Goal: Information Seeking & Learning: Learn about a topic

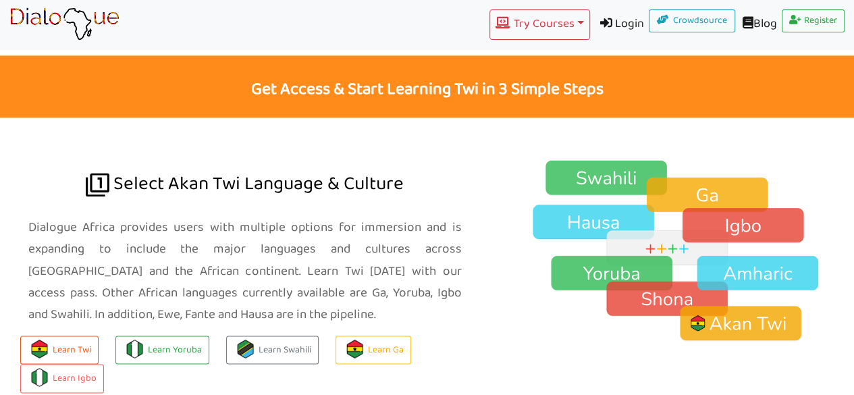
scroll to position [859, 0]
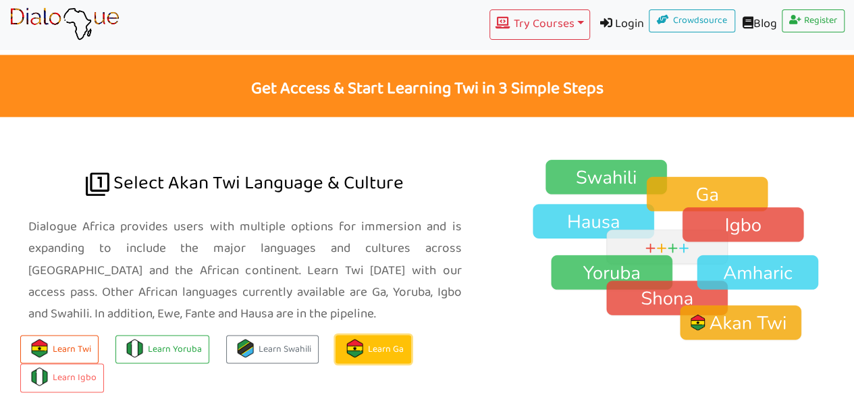
click at [360, 339] on img at bounding box center [355, 348] width 18 height 18
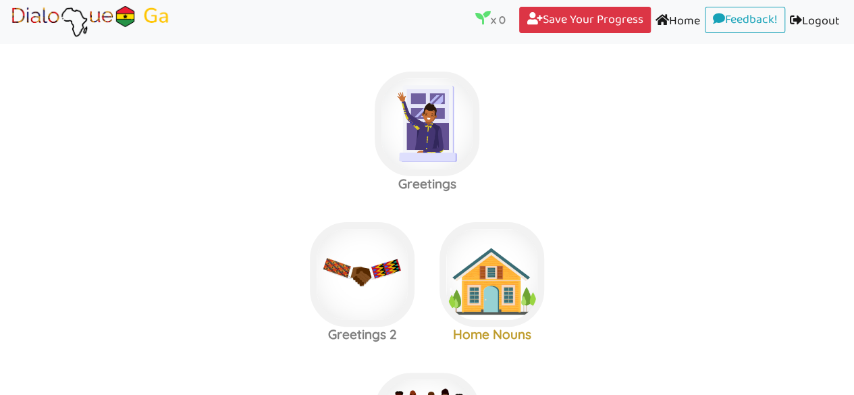
click at [721, 141] on label "Greetings" at bounding box center [427, 124] width 854 height 146
click at [406, 125] on img at bounding box center [427, 124] width 105 height 105
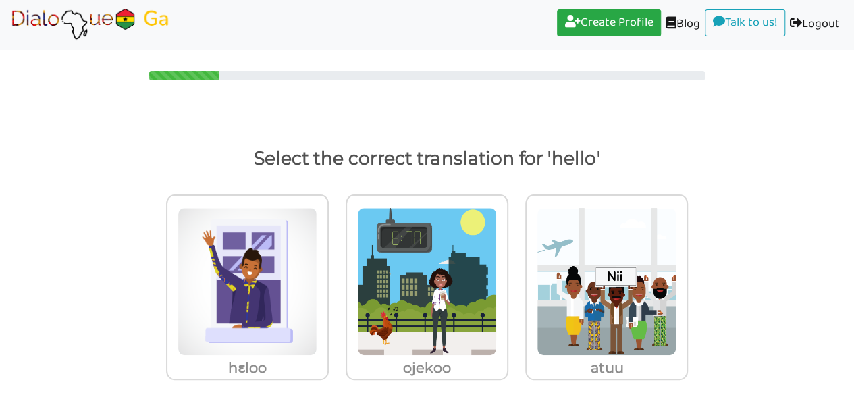
scroll to position [20, 0]
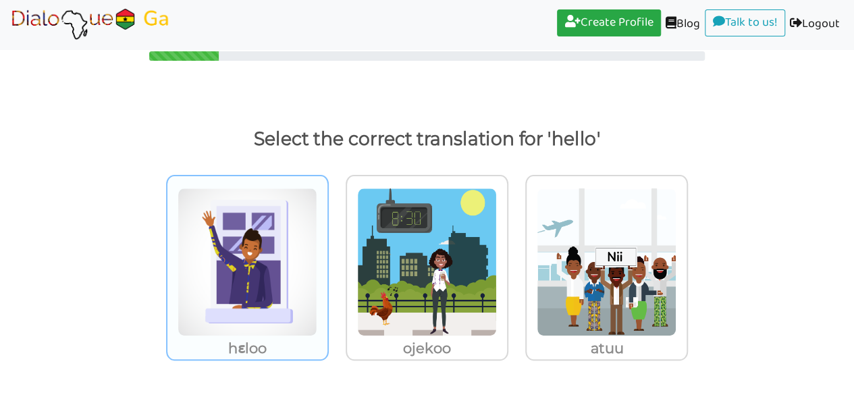
click at [250, 285] on img at bounding box center [247, 262] width 140 height 148
click at [327, 258] on input "hɛloo" at bounding box center [332, 253] width 10 height 10
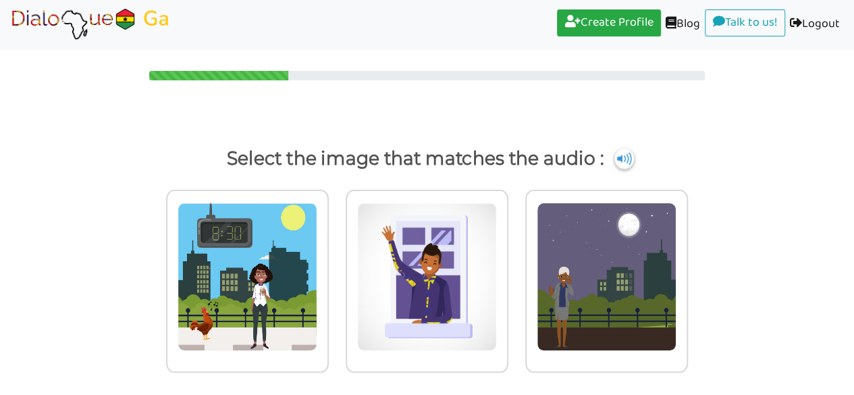
scroll to position [12, 0]
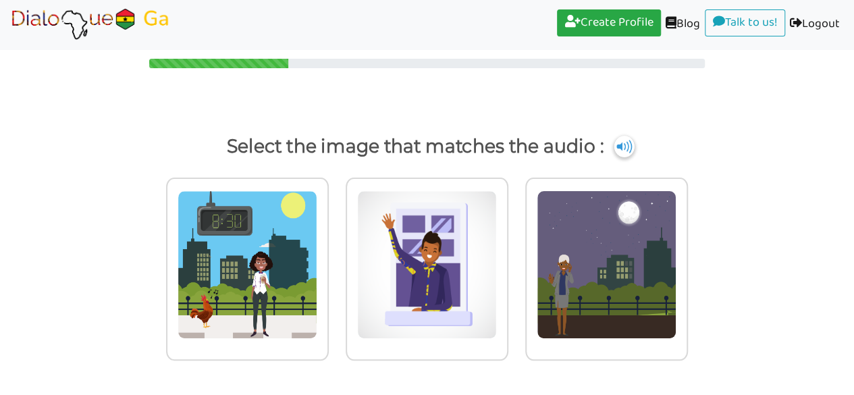
click at [628, 140] on img at bounding box center [624, 147] width 20 height 22
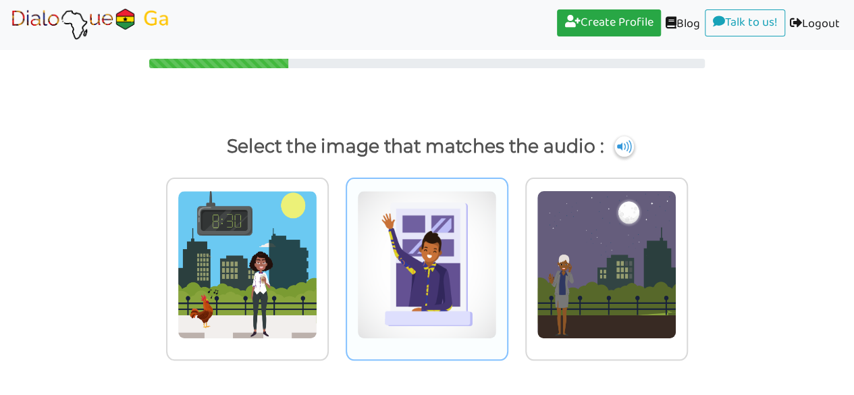
click at [317, 259] on img at bounding box center [247, 264] width 140 height 148
click at [337, 259] on input "radio" at bounding box center [332, 256] width 10 height 10
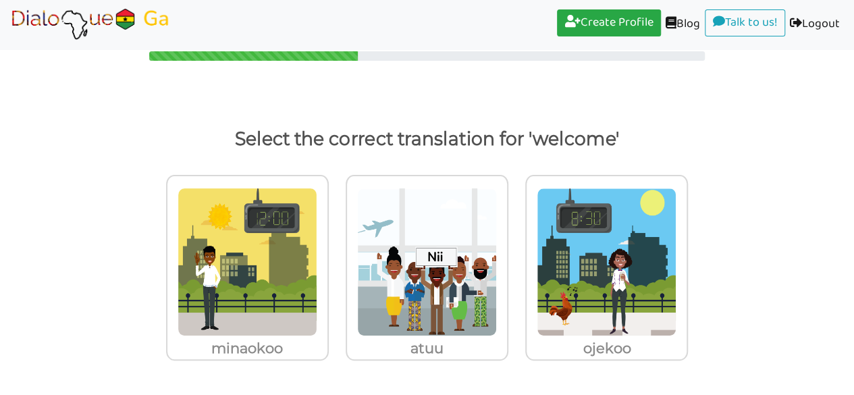
scroll to position [20, 0]
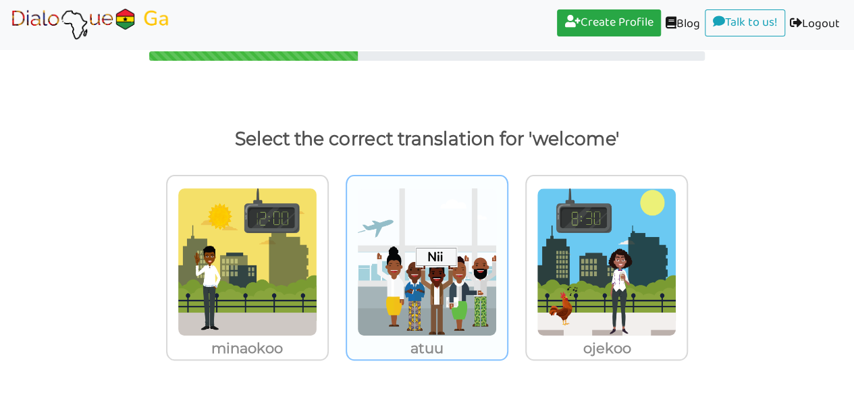
click at [317, 300] on img at bounding box center [247, 262] width 140 height 148
click at [337, 258] on input "atuu" at bounding box center [332, 253] width 10 height 10
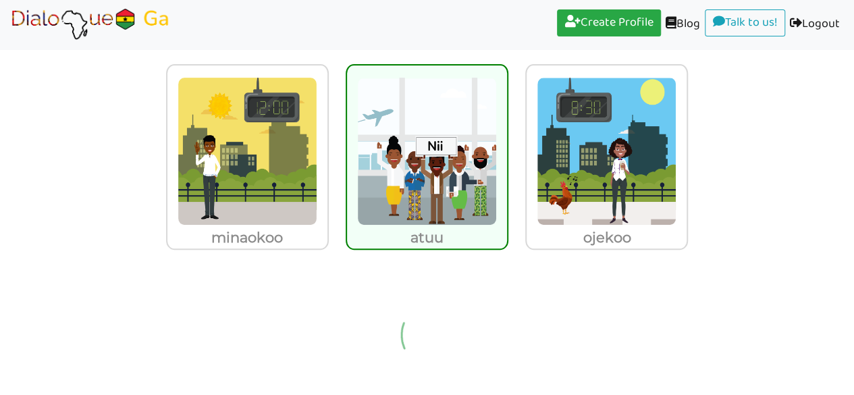
scroll to position [12, 0]
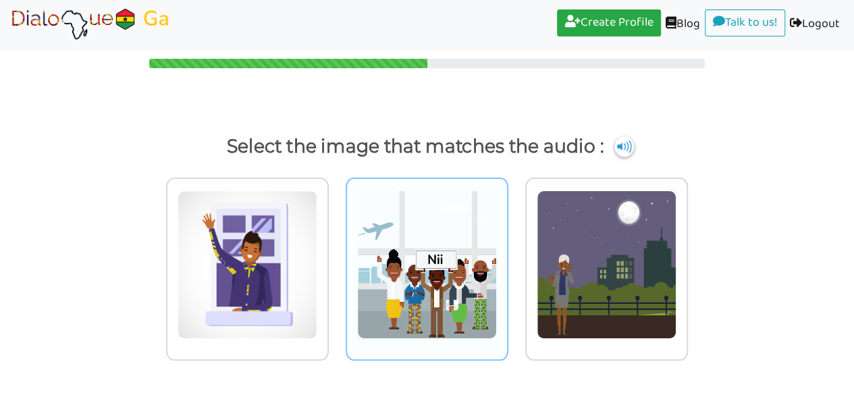
click at [317, 277] on img at bounding box center [247, 264] width 140 height 148
click at [337, 261] on input "radio" at bounding box center [332, 256] width 10 height 10
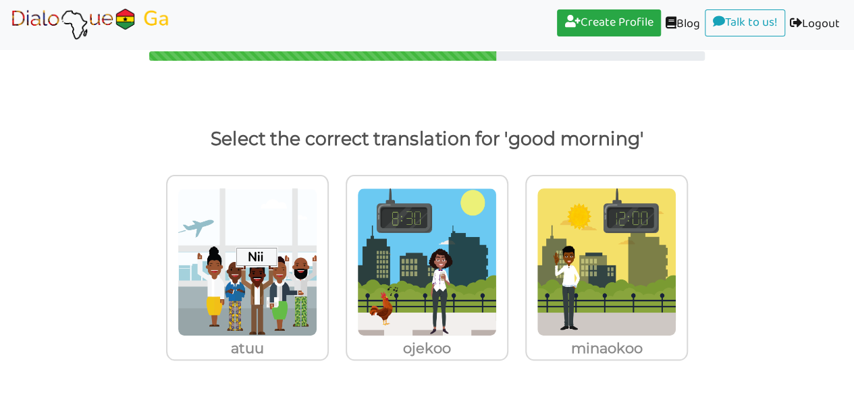
scroll to position [20, 0]
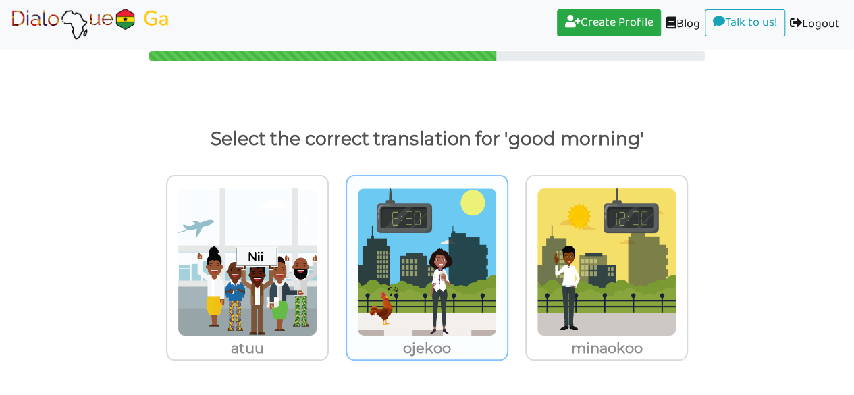
click at [317, 322] on img at bounding box center [247, 262] width 140 height 148
click at [337, 258] on input "ojekoo" at bounding box center [332, 253] width 10 height 10
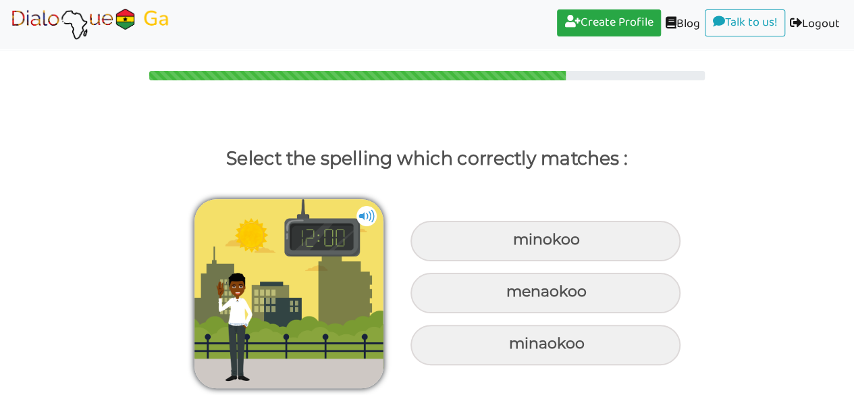
scroll to position [0, 0]
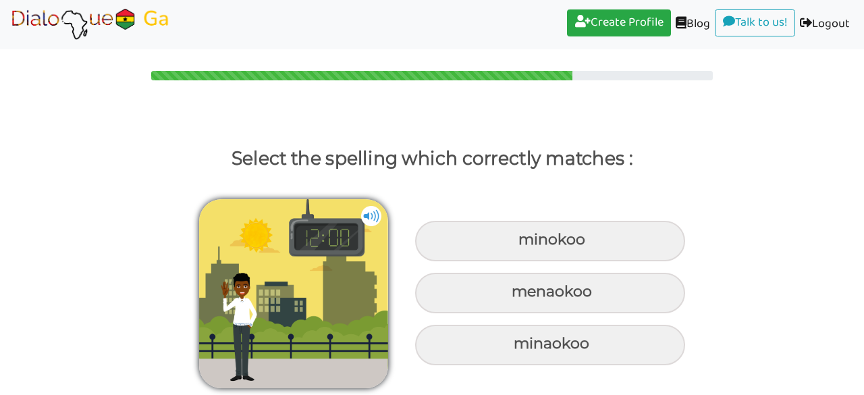
click at [373, 217] on img at bounding box center [371, 216] width 20 height 20
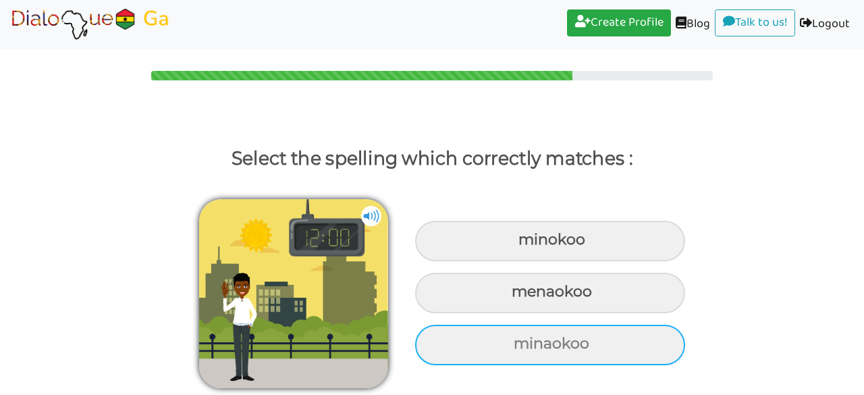
click at [568, 261] on div "minaokoo" at bounding box center [550, 241] width 270 height 40
click at [524, 244] on input "minaokoo" at bounding box center [520, 240] width 9 height 9
radio input "true"
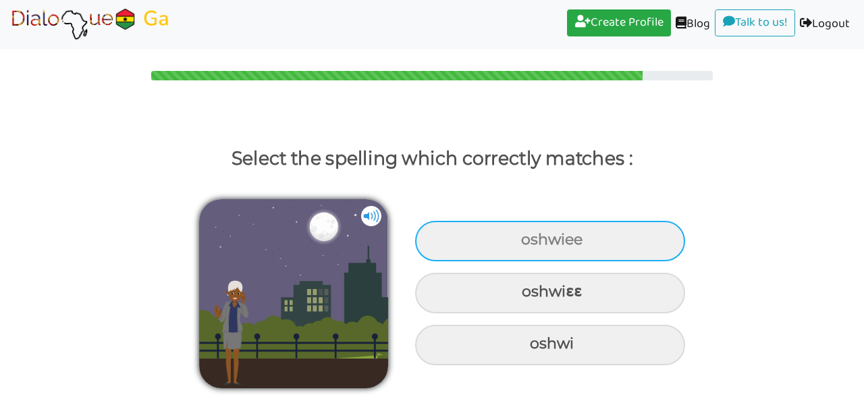
click at [469, 236] on div "oshwiee" at bounding box center [550, 241] width 270 height 40
click at [518, 236] on input "oshwiee" at bounding box center [522, 240] width 9 height 9
radio input "true"
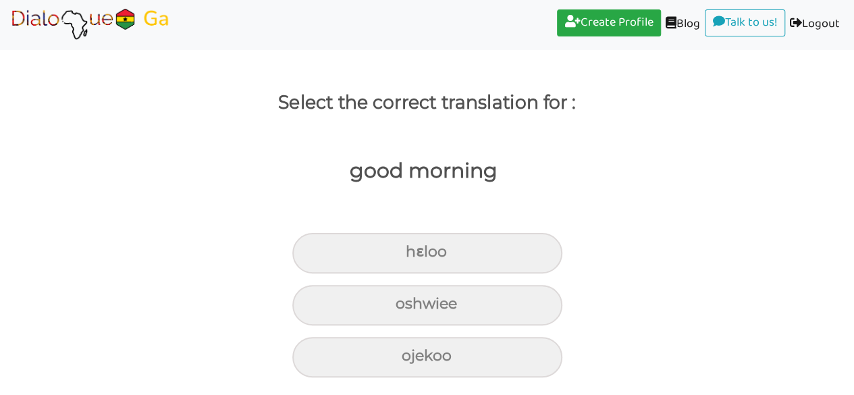
scroll to position [57, 0]
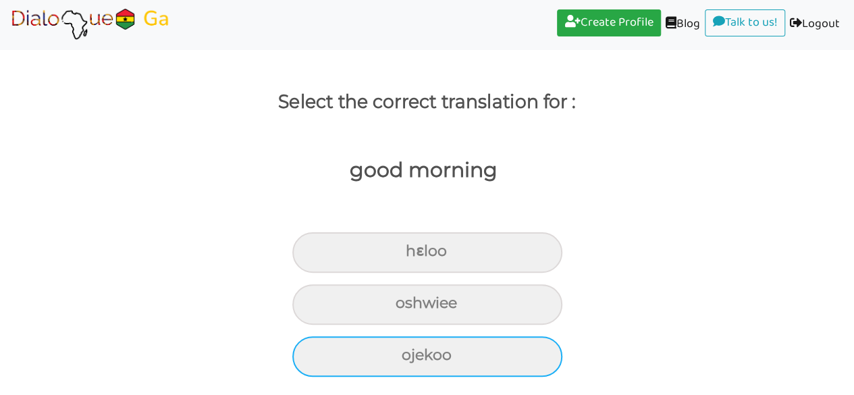
click at [464, 273] on div "ojekoo" at bounding box center [427, 252] width 270 height 40
click at [416, 256] on input "ojekoo" at bounding box center [411, 251] width 9 height 9
radio input "true"
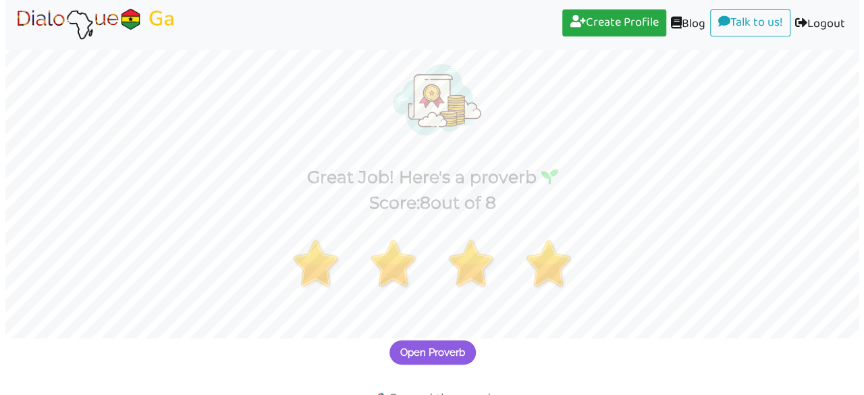
scroll to position [105, 0]
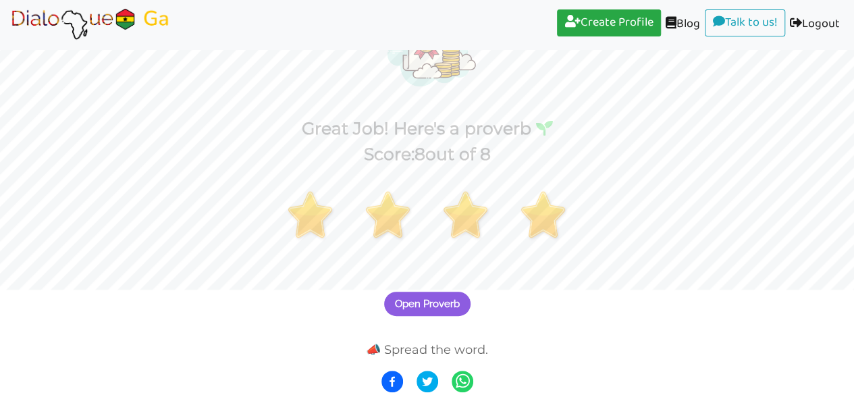
click at [430, 298] on span "Open Proverb" at bounding box center [427, 304] width 65 height 12
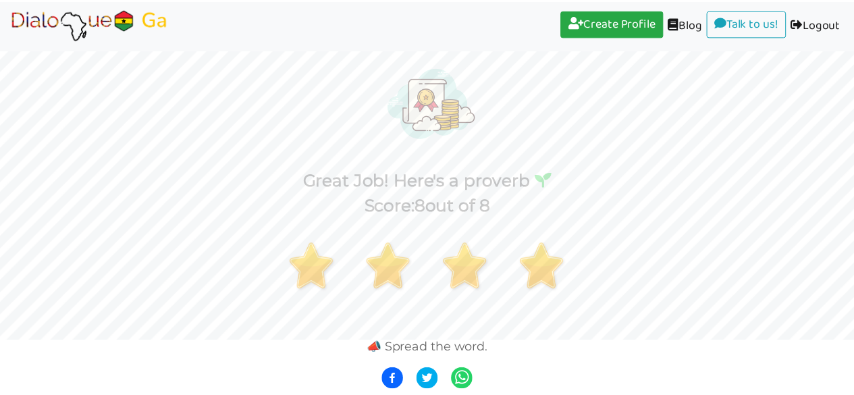
scroll to position [53, 0]
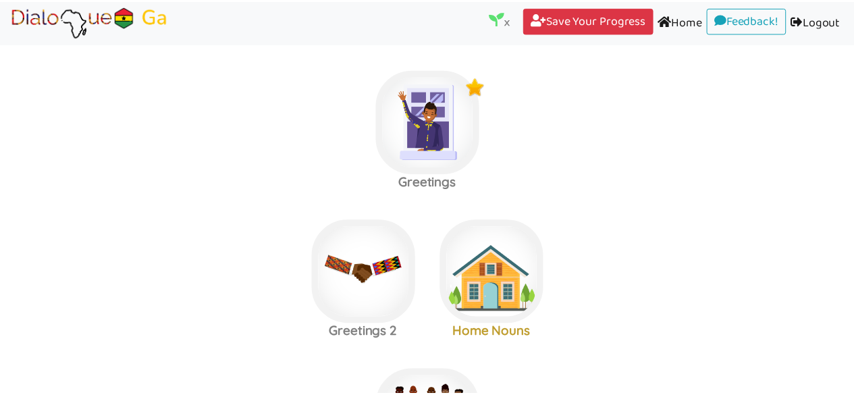
scroll to position [11, 0]
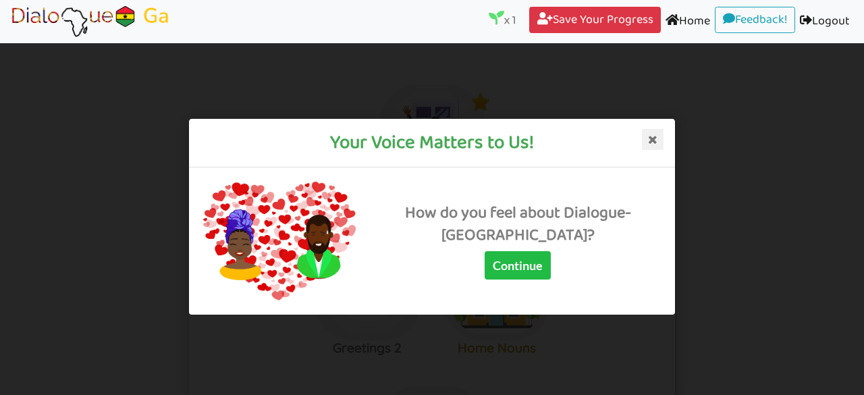
click at [649, 142] on icon at bounding box center [653, 139] width 22 height 22
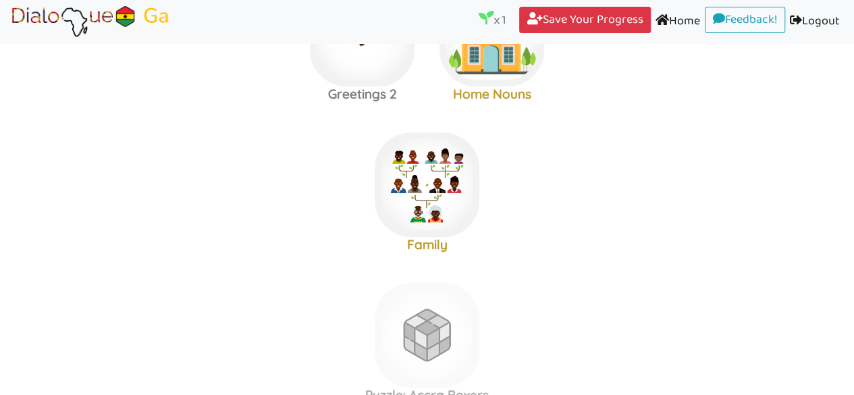
scroll to position [248, 0]
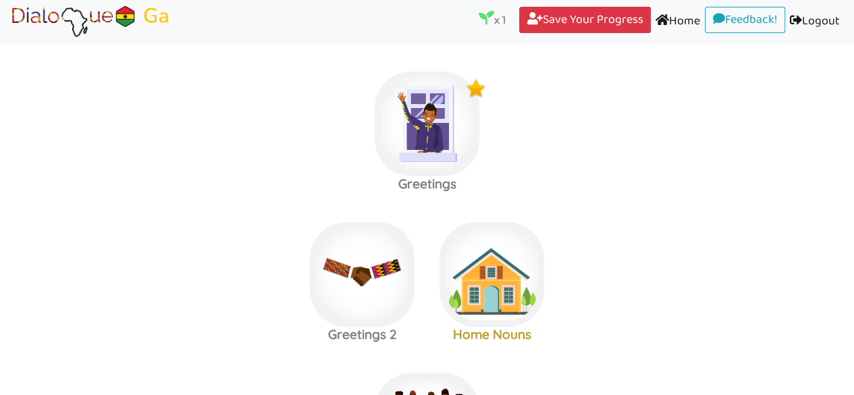
click at [688, 16] on link "Home (current)" at bounding box center [678, 22] width 54 height 30
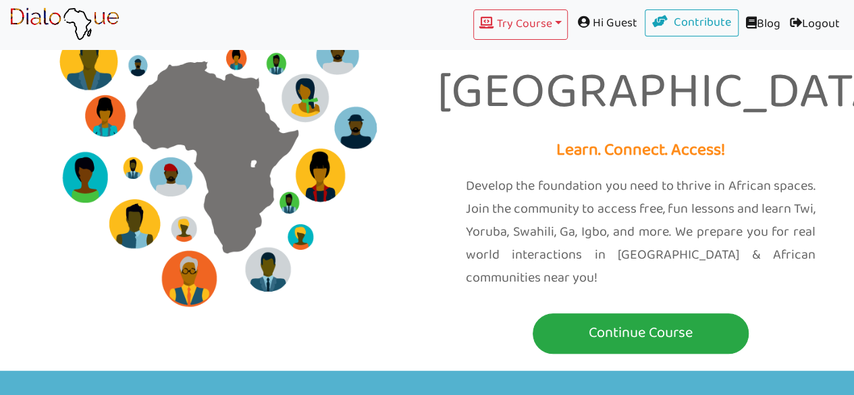
scroll to position [82, 0]
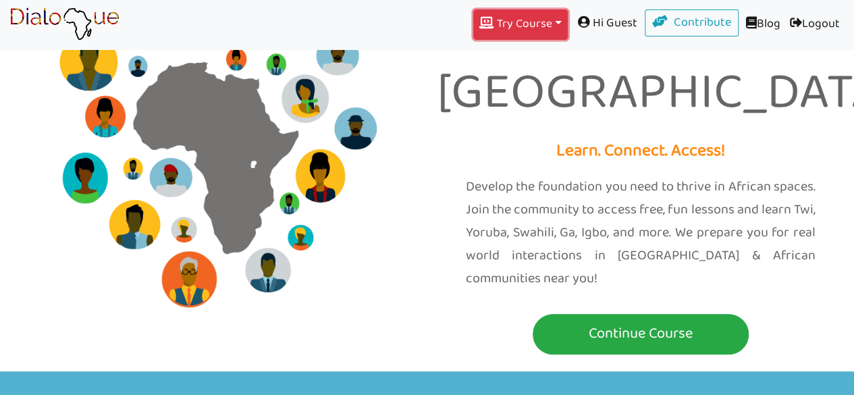
click at [550, 10] on button "Try Course Toggle Dropdown" at bounding box center [520, 24] width 94 height 30
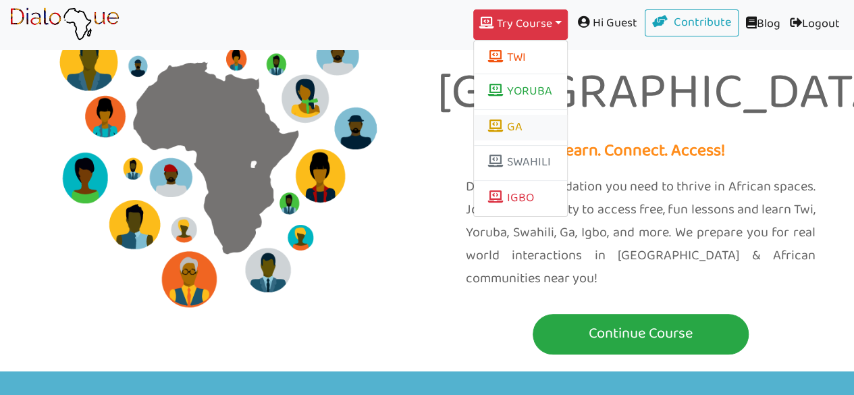
click at [510, 130] on link "GA" at bounding box center [520, 128] width 93 height 26
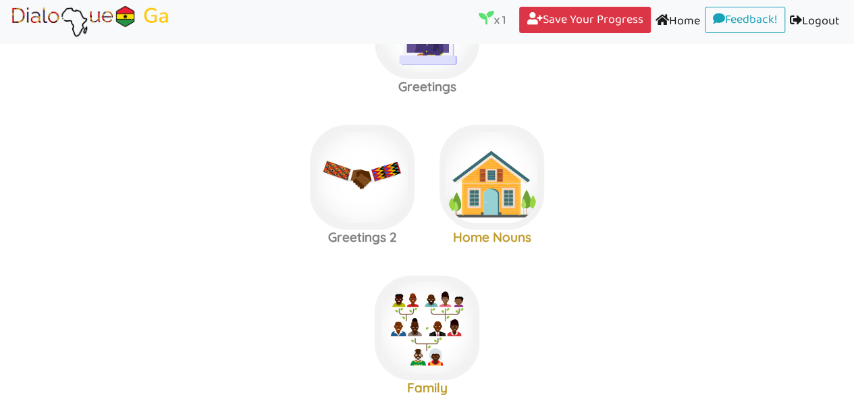
scroll to position [124, 0]
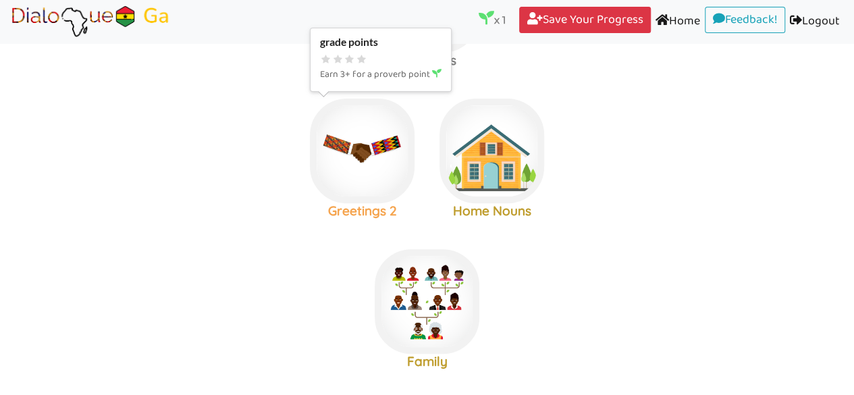
click at [392, 53] on img at bounding box center [427, 0] width 105 height 105
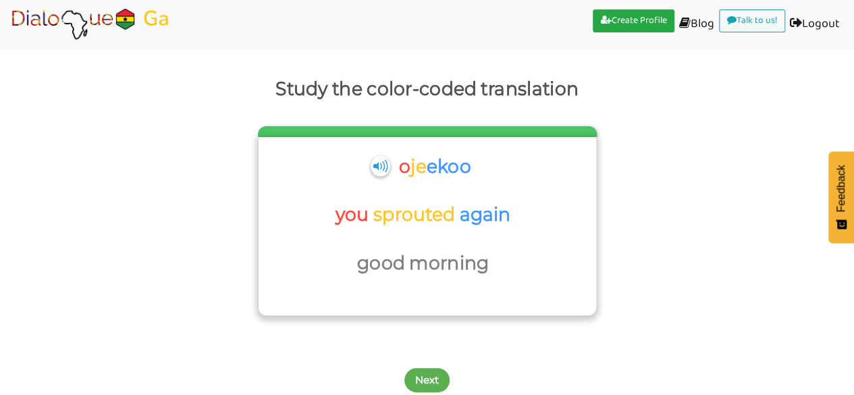
scroll to position [74, 0]
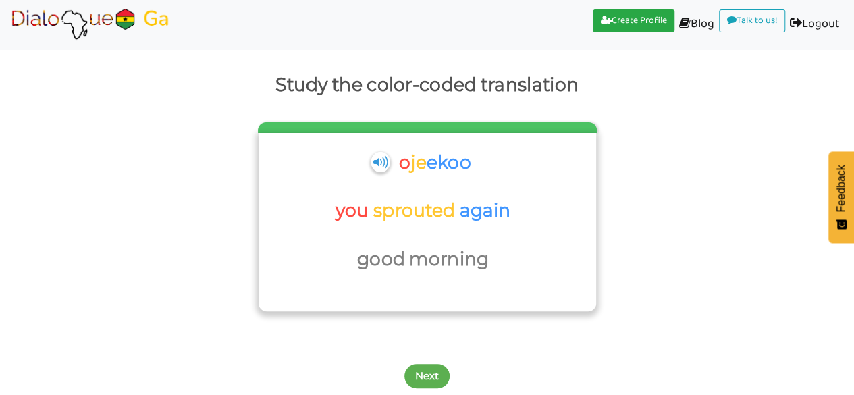
click at [399, 179] on p "you" at bounding box center [404, 162] width 11 height 32
click at [418, 168] on p "je" at bounding box center [418, 162] width 16 height 32
click at [427, 392] on div "Next" at bounding box center [427, 367] width 854 height 53
click at [429, 380] on button "Next" at bounding box center [426, 376] width 45 height 24
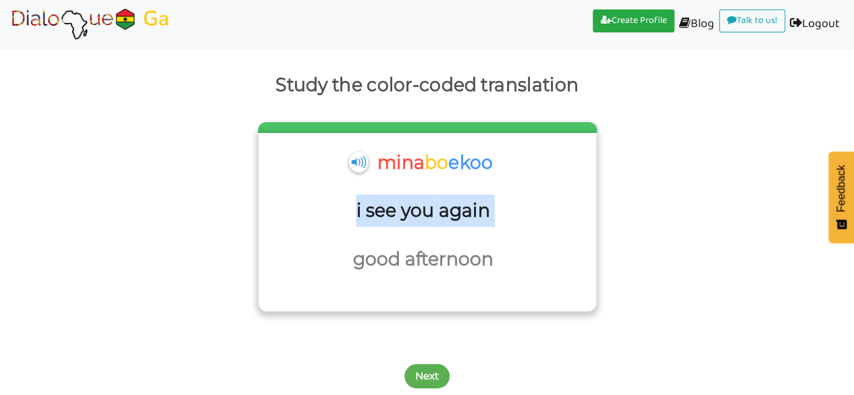
drag, startPoint x: 567, startPoint y: 190, endPoint x: 591, endPoint y: 225, distance: 42.7
click at [591, 225] on div "[PERSON_NAME] i see you again good afternoon" at bounding box center [426, 222] width 337 height 179
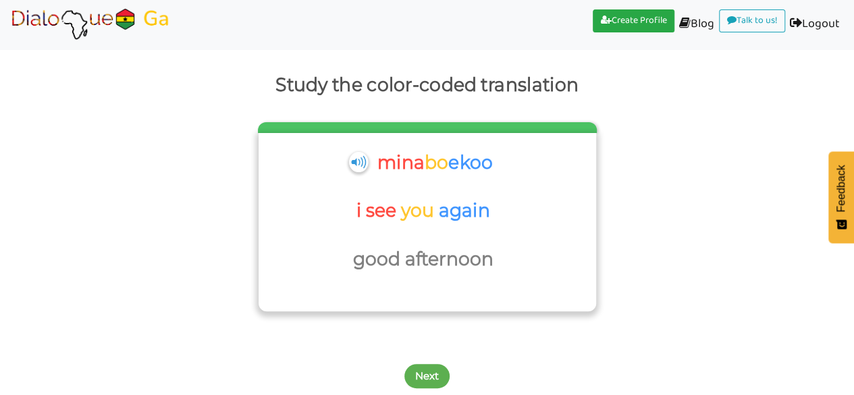
click at [591, 225] on div "[PERSON_NAME] i see you again good afternoon" at bounding box center [426, 222] width 337 height 179
click at [439, 378] on button "Next" at bounding box center [426, 376] width 45 height 24
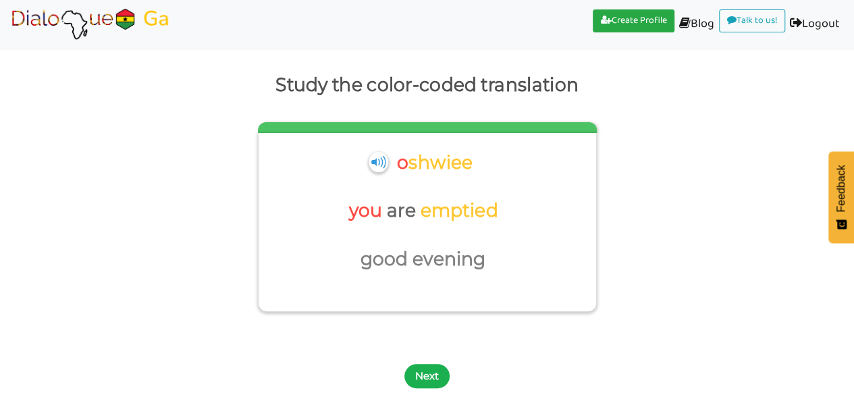
click at [433, 379] on button "Next" at bounding box center [426, 376] width 45 height 24
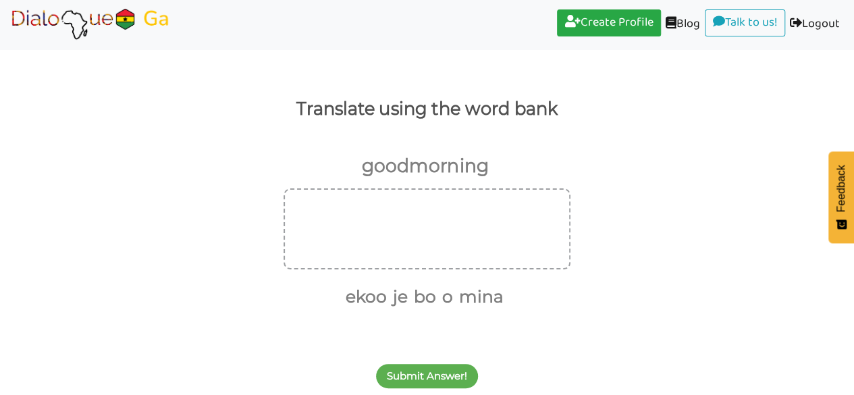
scroll to position [49, 0]
click at [448, 238] on div at bounding box center [426, 229] width 287 height 81
click at [445, 302] on button "o" at bounding box center [445, 298] width 16 height 26
click at [408, 294] on button "je" at bounding box center [406, 298] width 20 height 26
click at [385, 295] on button "ekoo" at bounding box center [383, 298] width 46 height 26
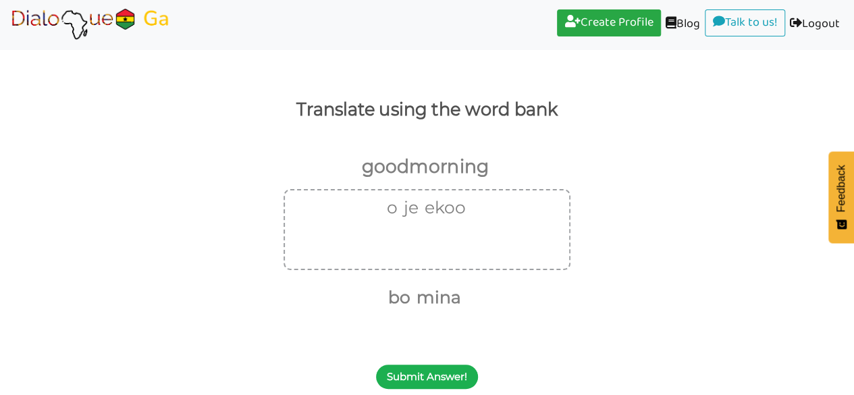
click at [447, 365] on button "Submit Answer!" at bounding box center [427, 376] width 102 height 24
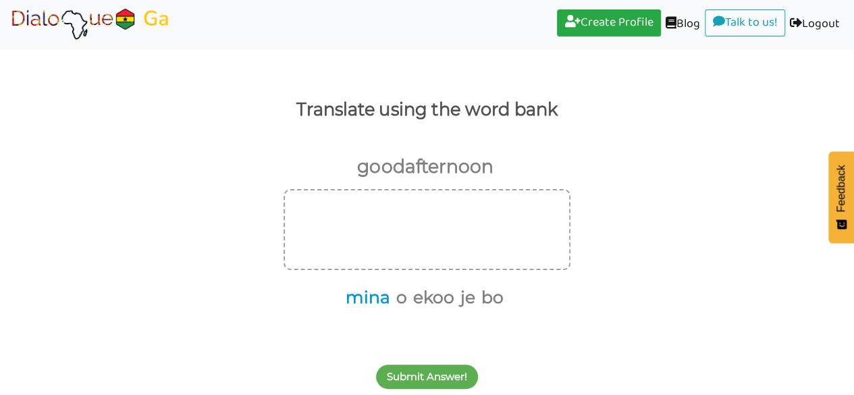
click at [367, 293] on button "mina" at bounding box center [365, 298] width 49 height 26
click at [469, 298] on button "bo" at bounding box center [464, 298] width 27 height 26
click at [417, 296] on button "ekoo" at bounding box center [420, 298] width 46 height 26
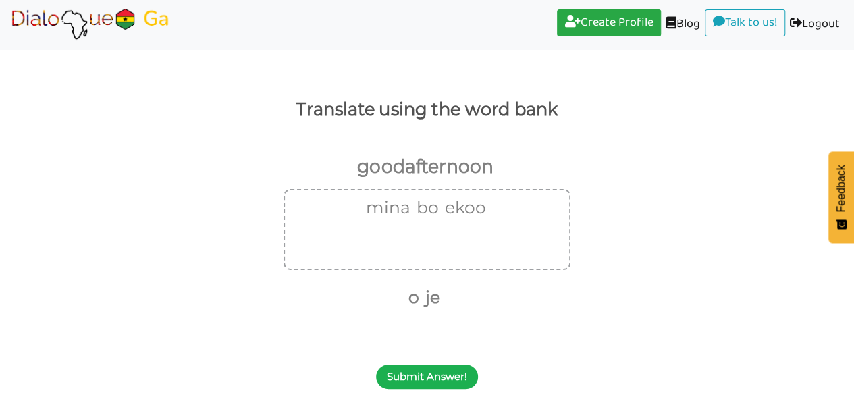
click at [432, 378] on button "Submit Answer!" at bounding box center [427, 376] width 102 height 24
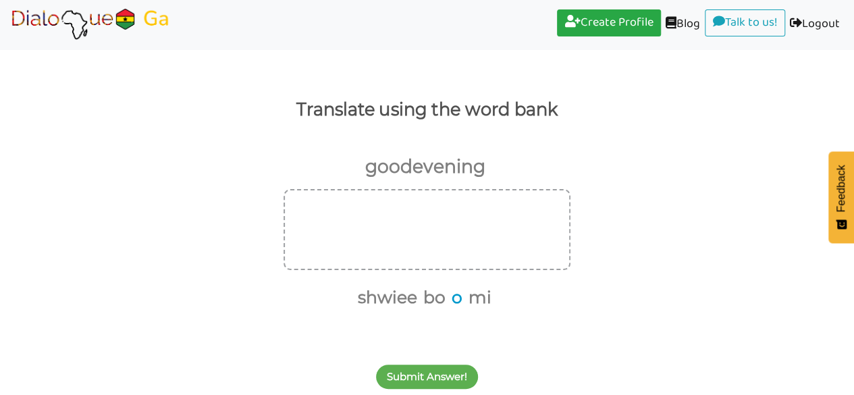
click at [449, 305] on button "o" at bounding box center [455, 298] width 16 height 26
click at [376, 299] on button "shwiee" at bounding box center [393, 298] width 64 height 26
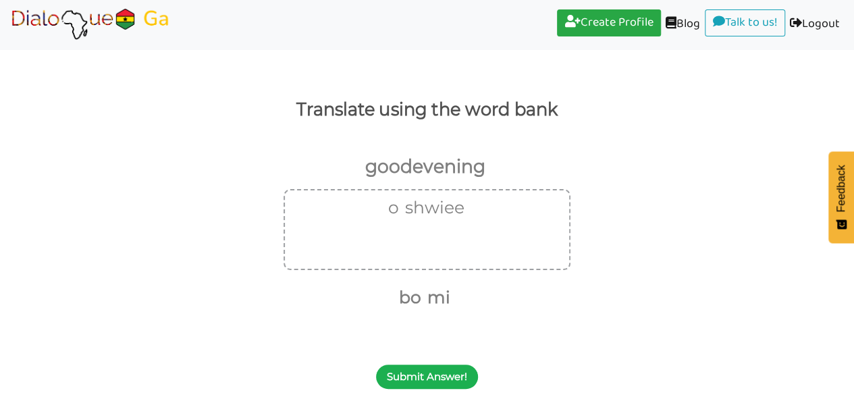
click at [442, 369] on button "Submit Answer!" at bounding box center [427, 376] width 102 height 24
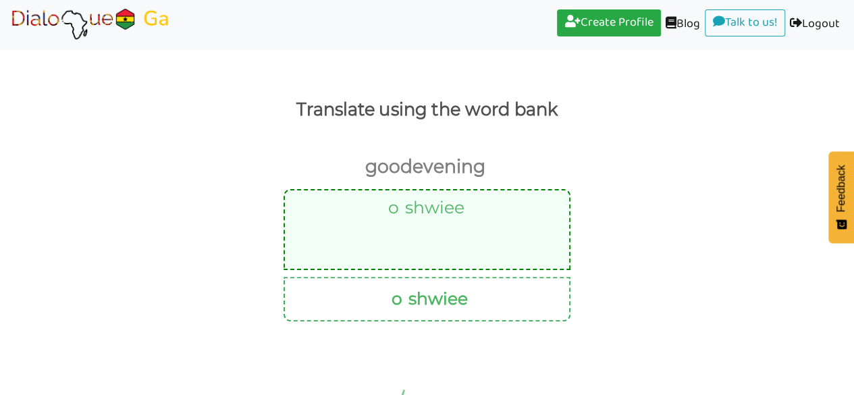
scroll to position [20, 0]
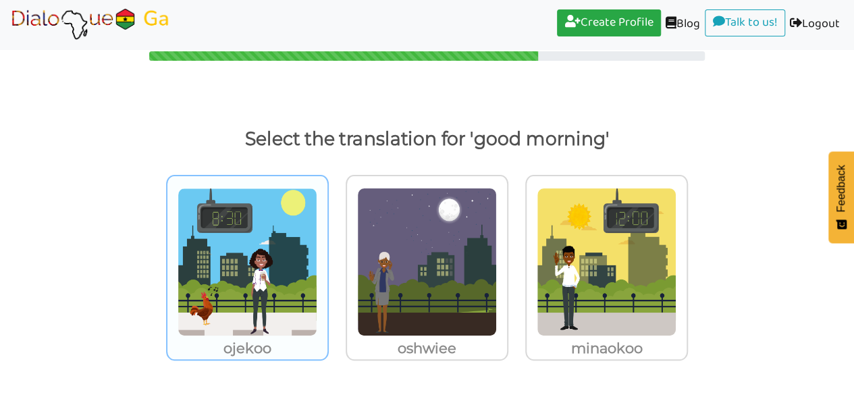
click at [267, 330] on img at bounding box center [247, 262] width 140 height 148
click at [327, 258] on input "ojekoo" at bounding box center [332, 253] width 10 height 10
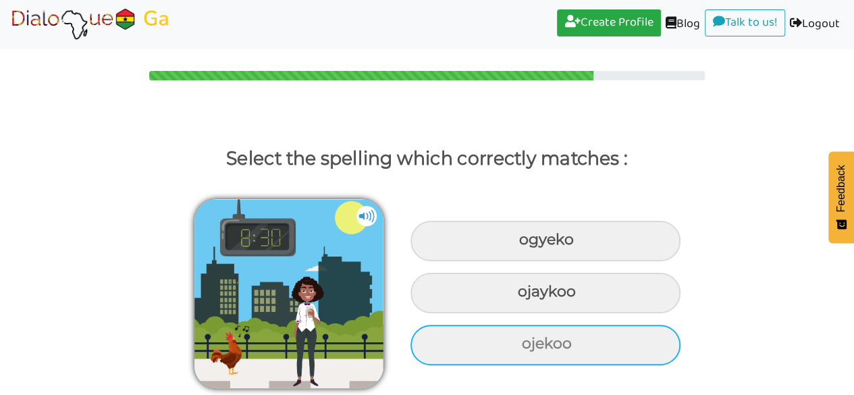
scroll to position [0, 0]
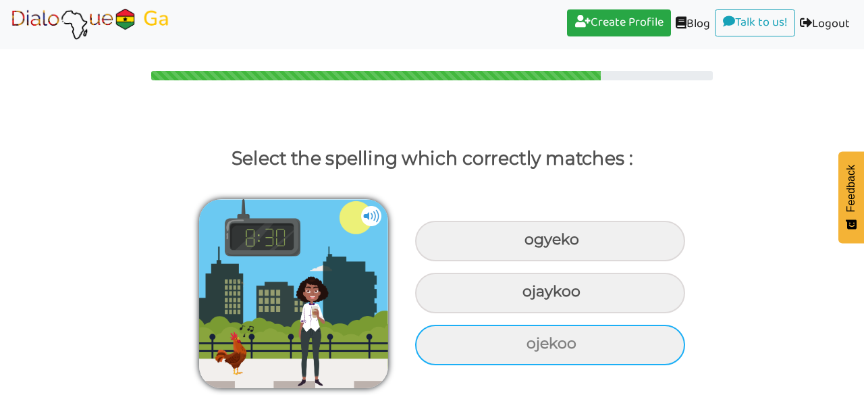
click at [524, 261] on div "ojekoo" at bounding box center [550, 241] width 270 height 40
click at [524, 244] on input "ojekoo" at bounding box center [526, 240] width 9 height 9
radio input "true"
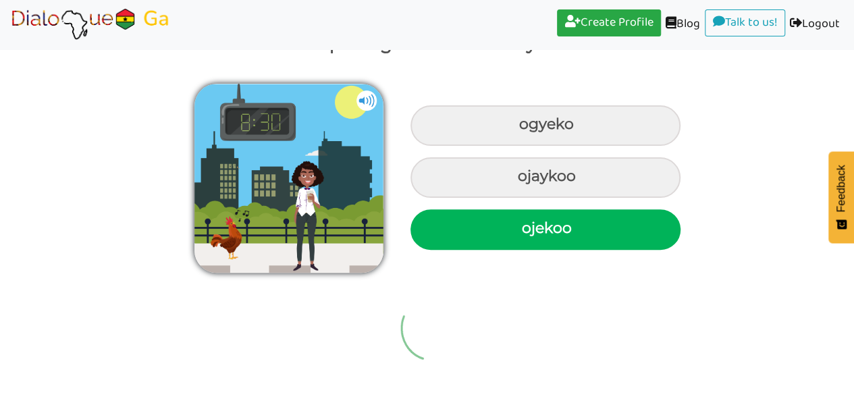
scroll to position [20, 0]
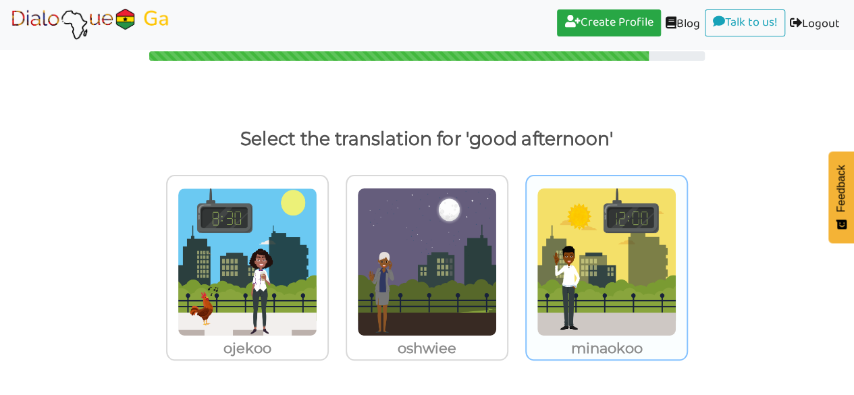
click at [317, 296] on img at bounding box center [247, 262] width 140 height 148
click at [337, 258] on input "minaokoo" at bounding box center [332, 253] width 10 height 10
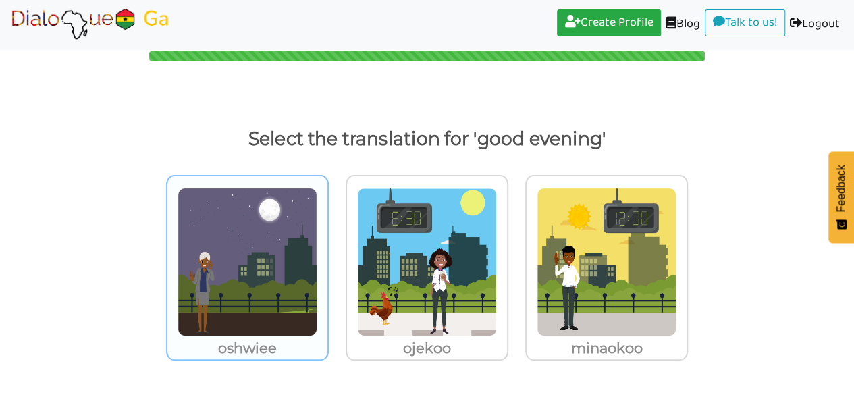
click at [296, 305] on img at bounding box center [247, 262] width 140 height 148
click at [327, 258] on input "oshwiee" at bounding box center [332, 253] width 10 height 10
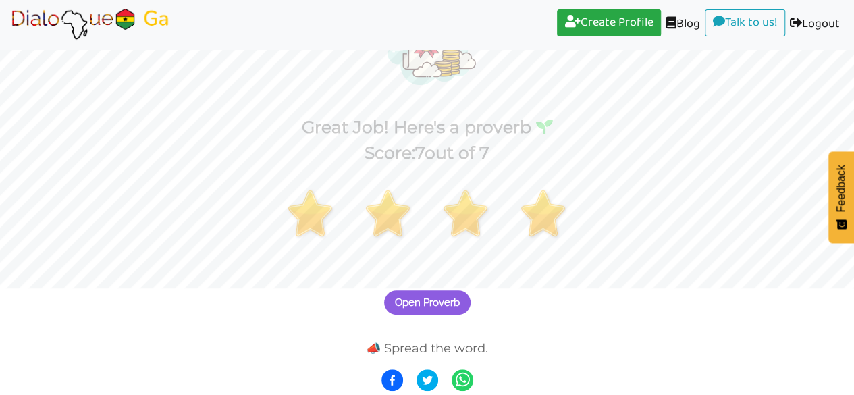
scroll to position [105, 0]
